Goal: Task Accomplishment & Management: Use online tool/utility

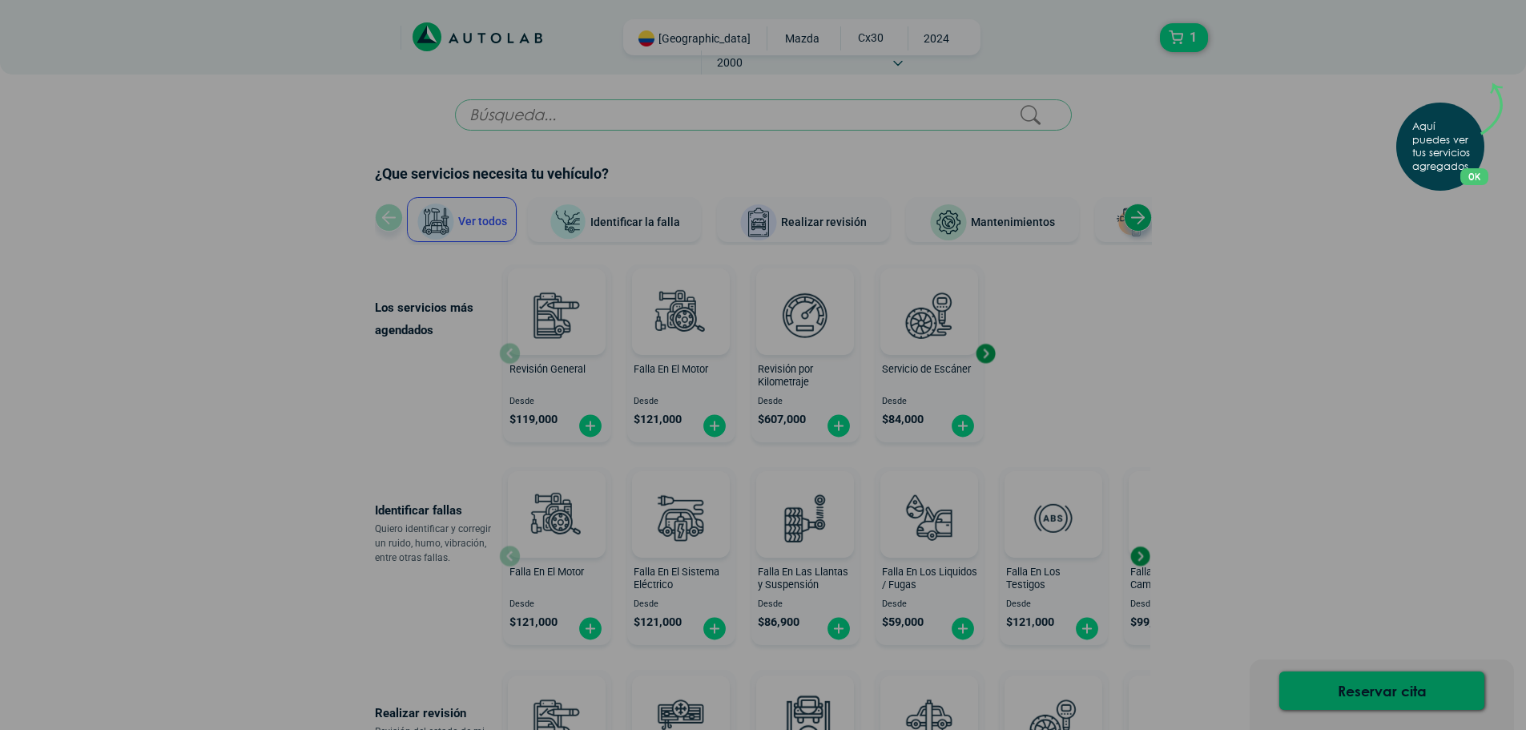
click at [1150, 288] on div "Aquí puedes ver tus servicios agregados. OK .aex,.bex{fill:none!important;strok…" at bounding box center [763, 365] width 1526 height 730
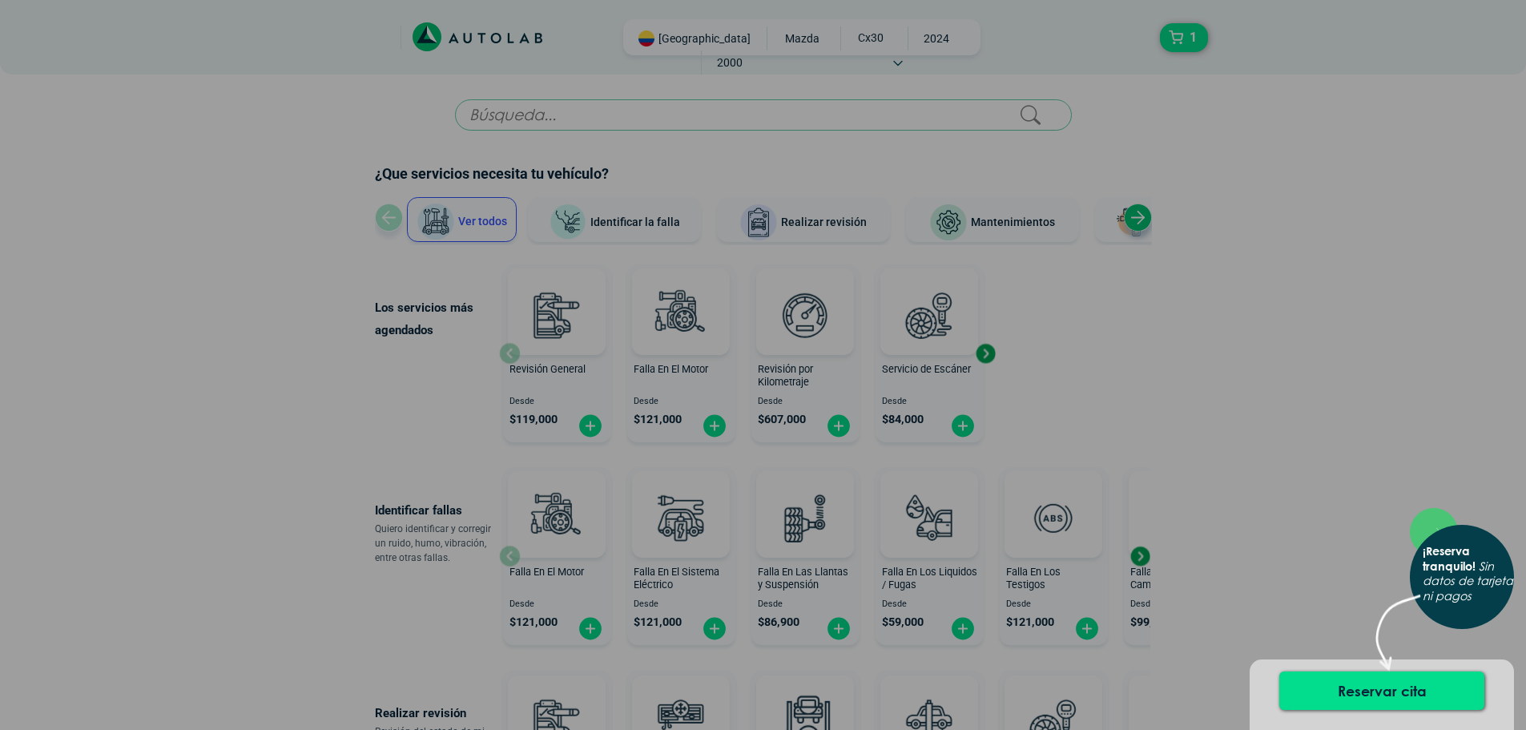
click at [1138, 212] on div "× ¡Reserva tranquilo! Sin datos de tarjeta ni pagos" at bounding box center [763, 365] width 1526 height 730
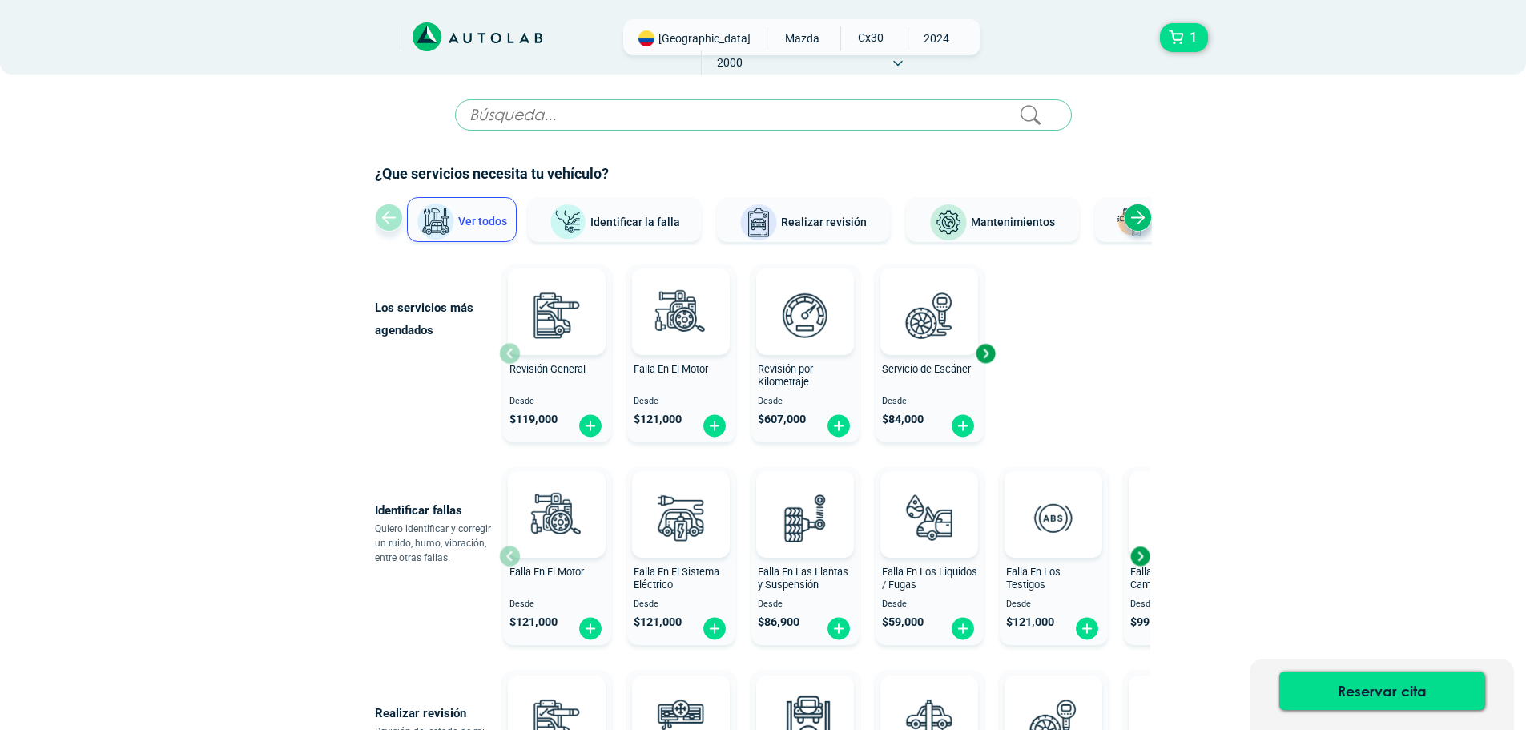
click at [1138, 212] on div "Next slide" at bounding box center [1138, 218] width 28 height 28
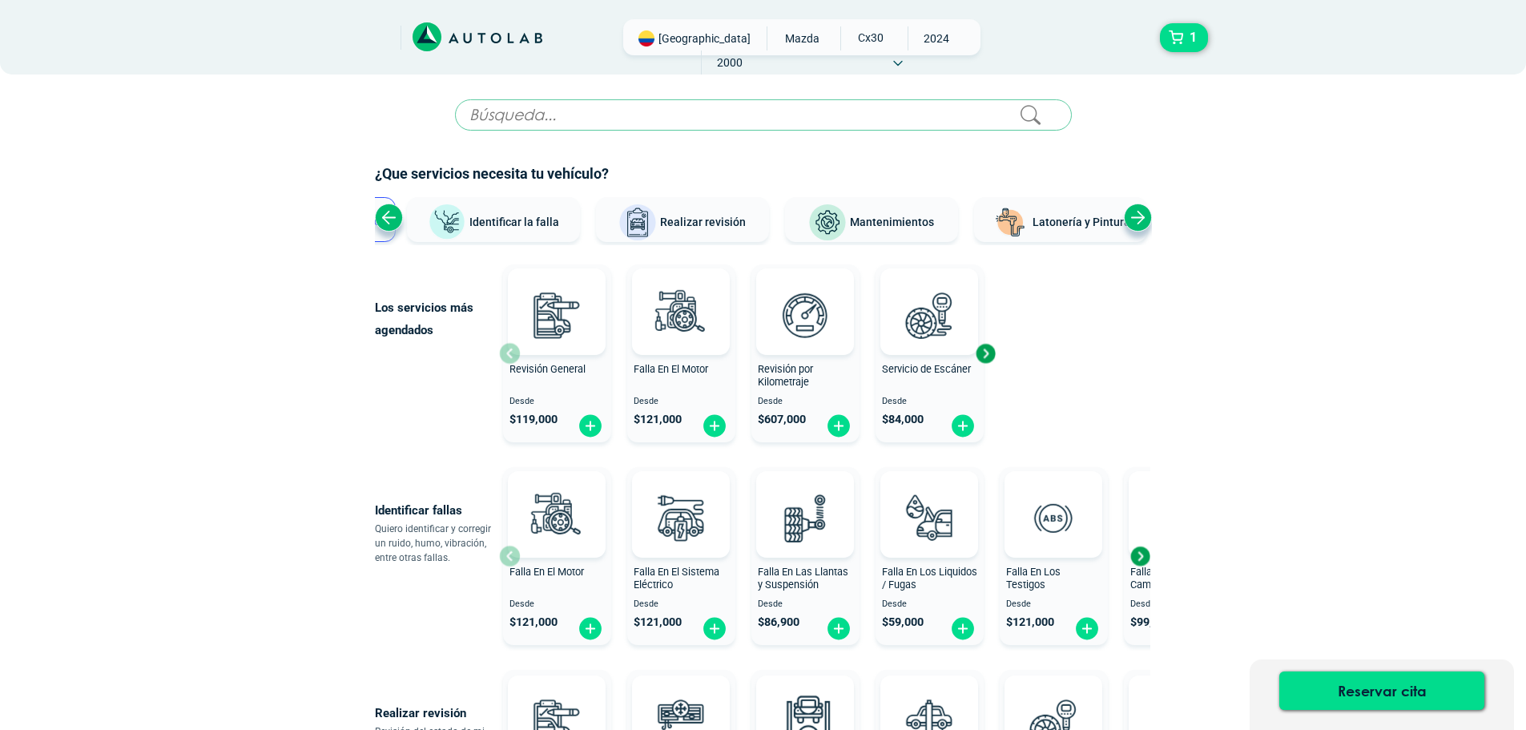
click at [599, 121] on input "text" at bounding box center [763, 114] width 617 height 31
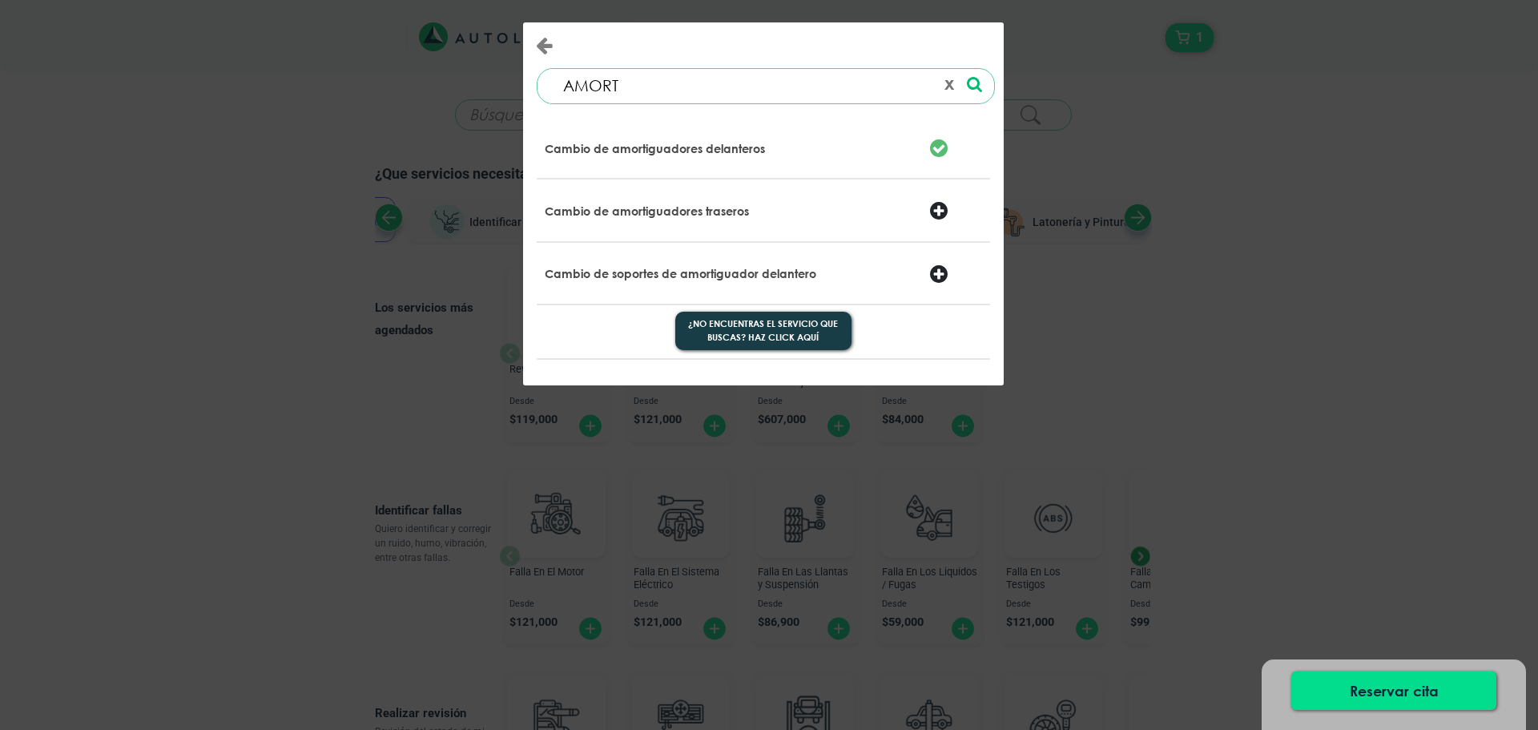
type input "AMORT"
click at [663, 189] on div "Cambio de amortiguadores traseros" at bounding box center [764, 210] width 454 height 63
click at [663, 196] on div "Cambio de amortiguadores traseros" at bounding box center [764, 212] width 462 height 40
click at [662, 209] on p "Cambio de amortiguadores traseros" at bounding box center [647, 212] width 204 height 16
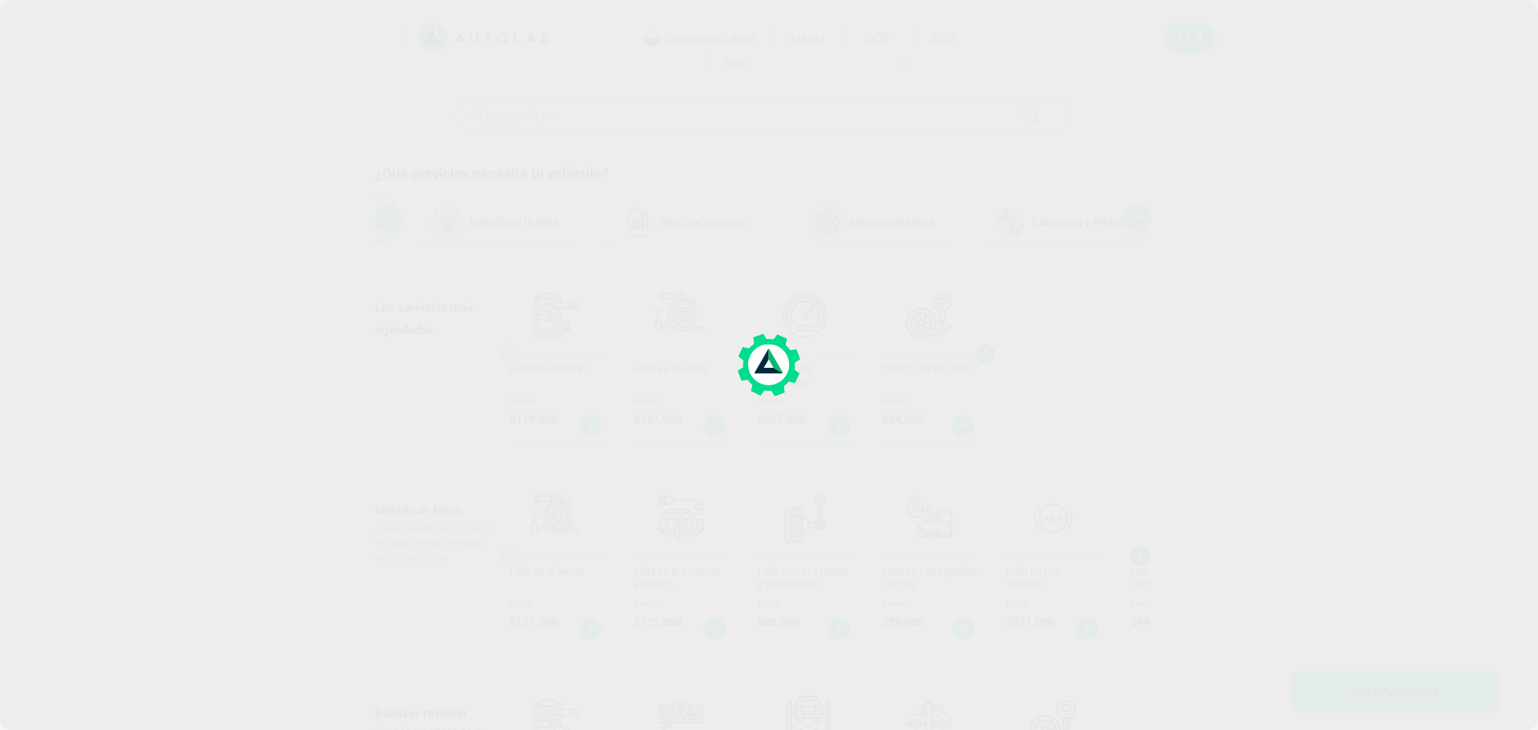
click at [662, 209] on div at bounding box center [769, 365] width 1538 height 730
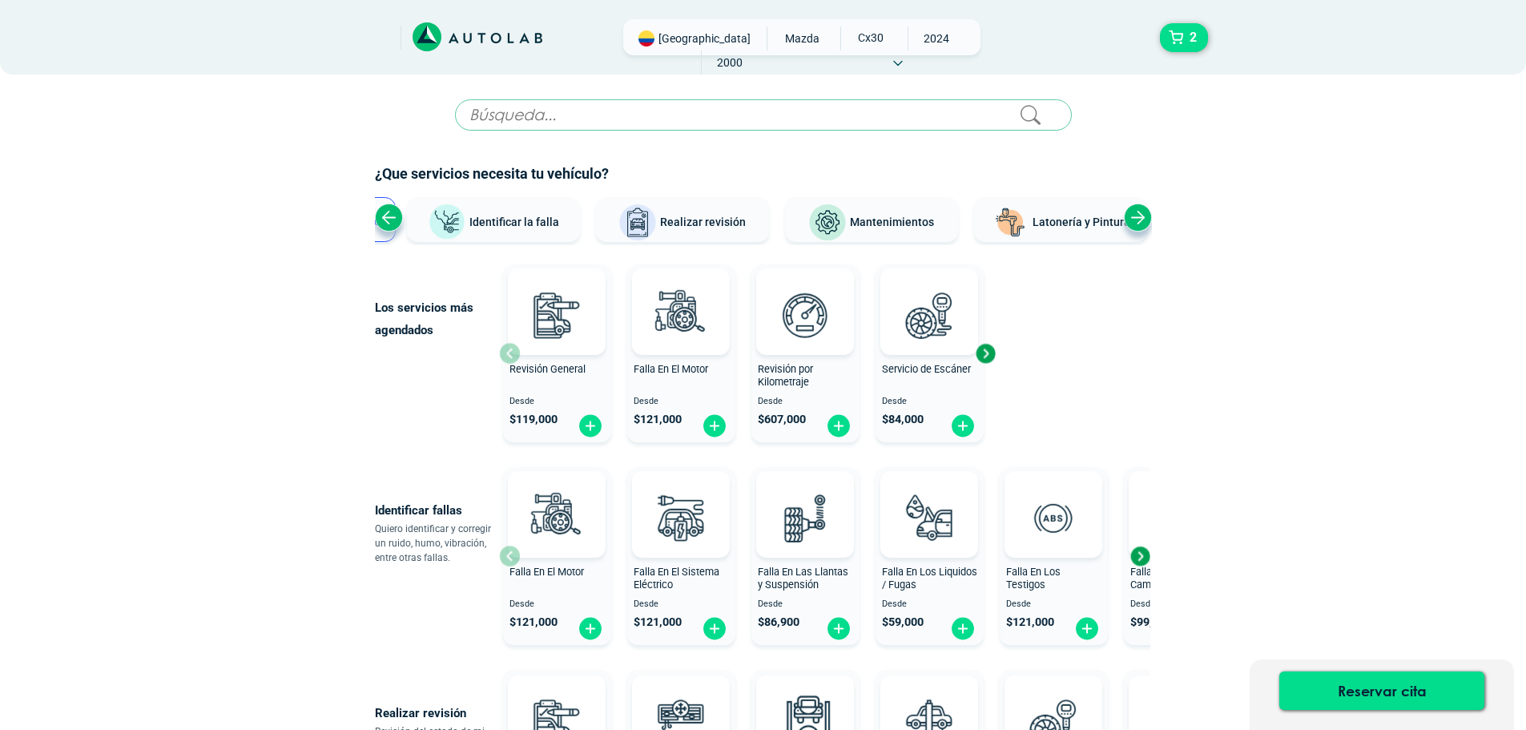
click at [587, 128] on input "text" at bounding box center [763, 114] width 617 height 31
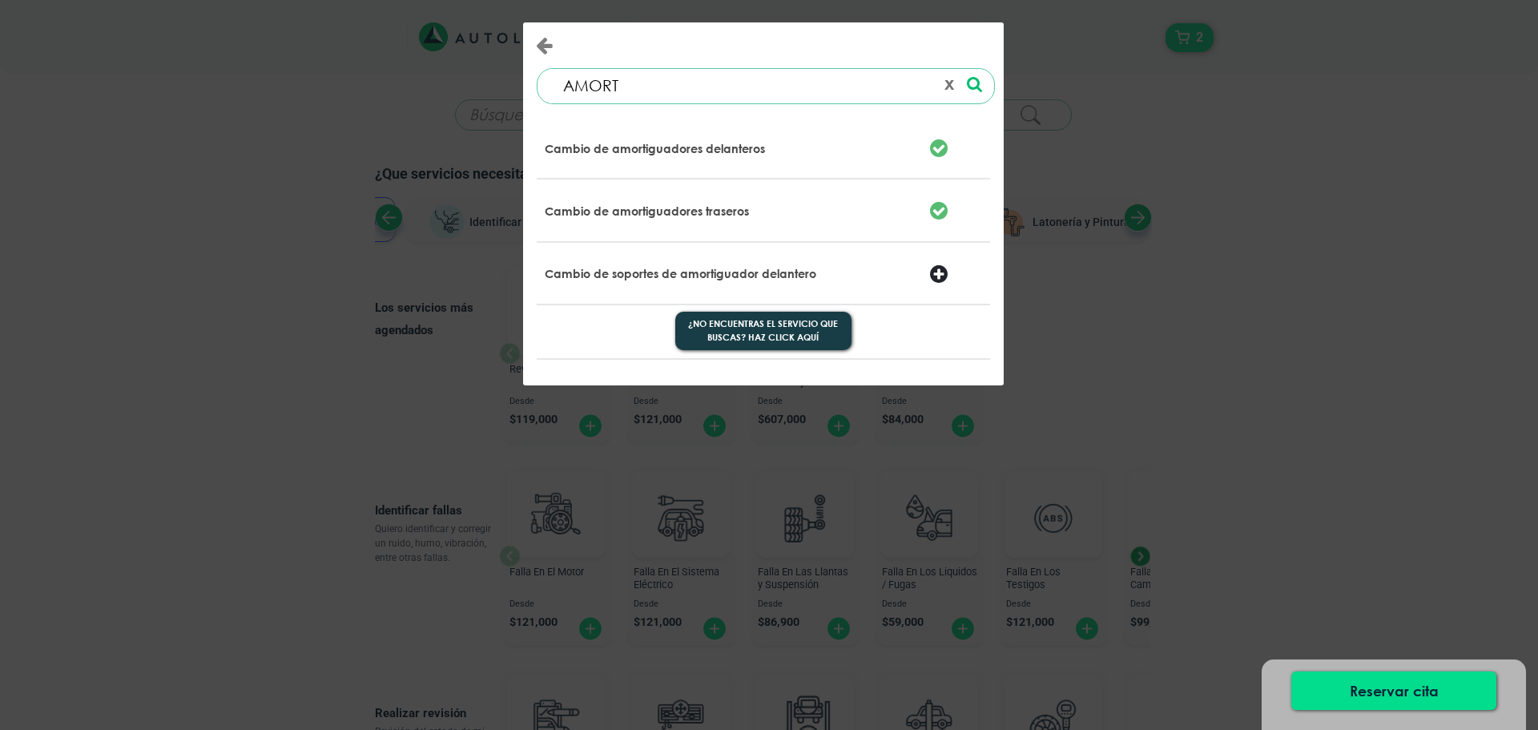
click at [598, 144] on p "Cambio de amortiguadores delanteros" at bounding box center [655, 149] width 220 height 16
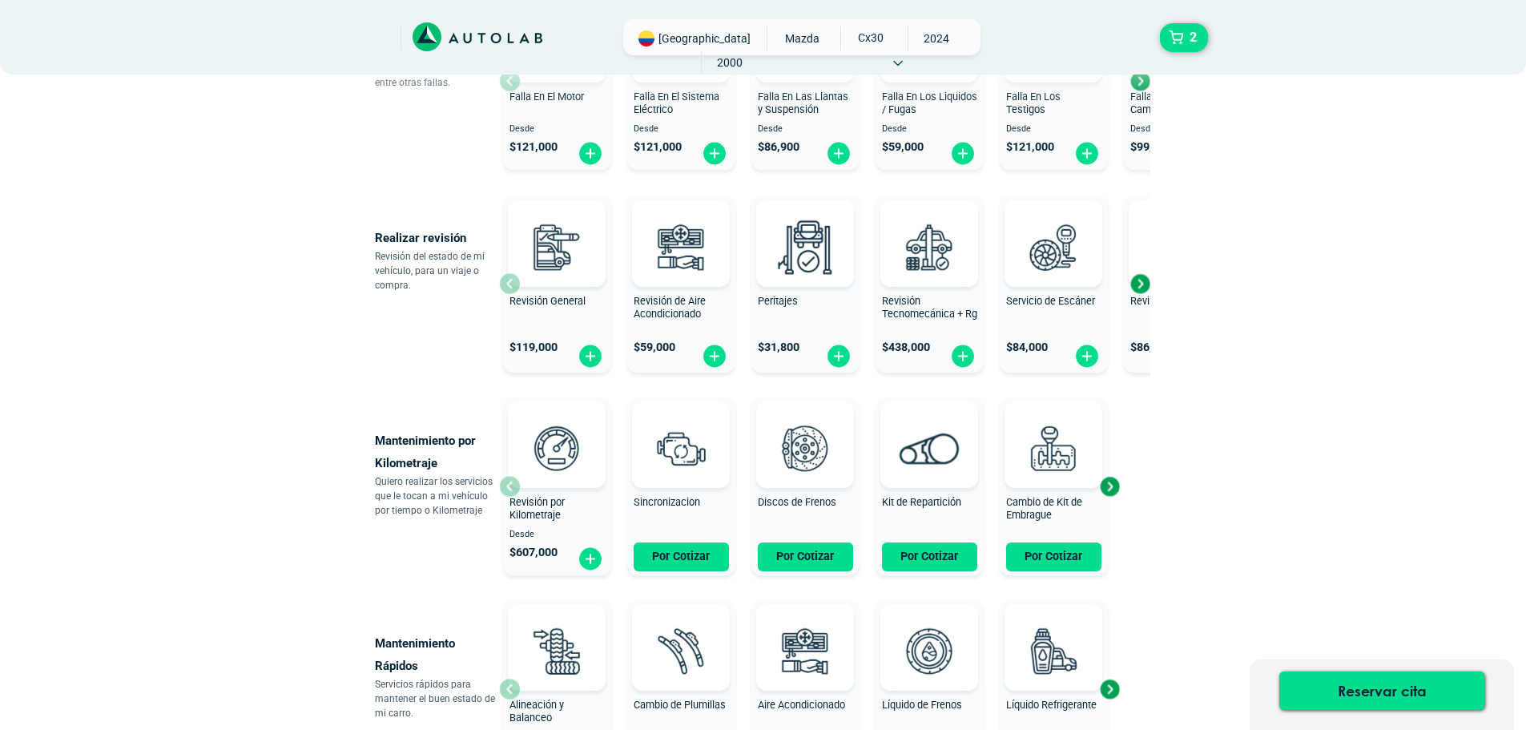
scroll to position [472, 0]
